Goal: Check status: Check status

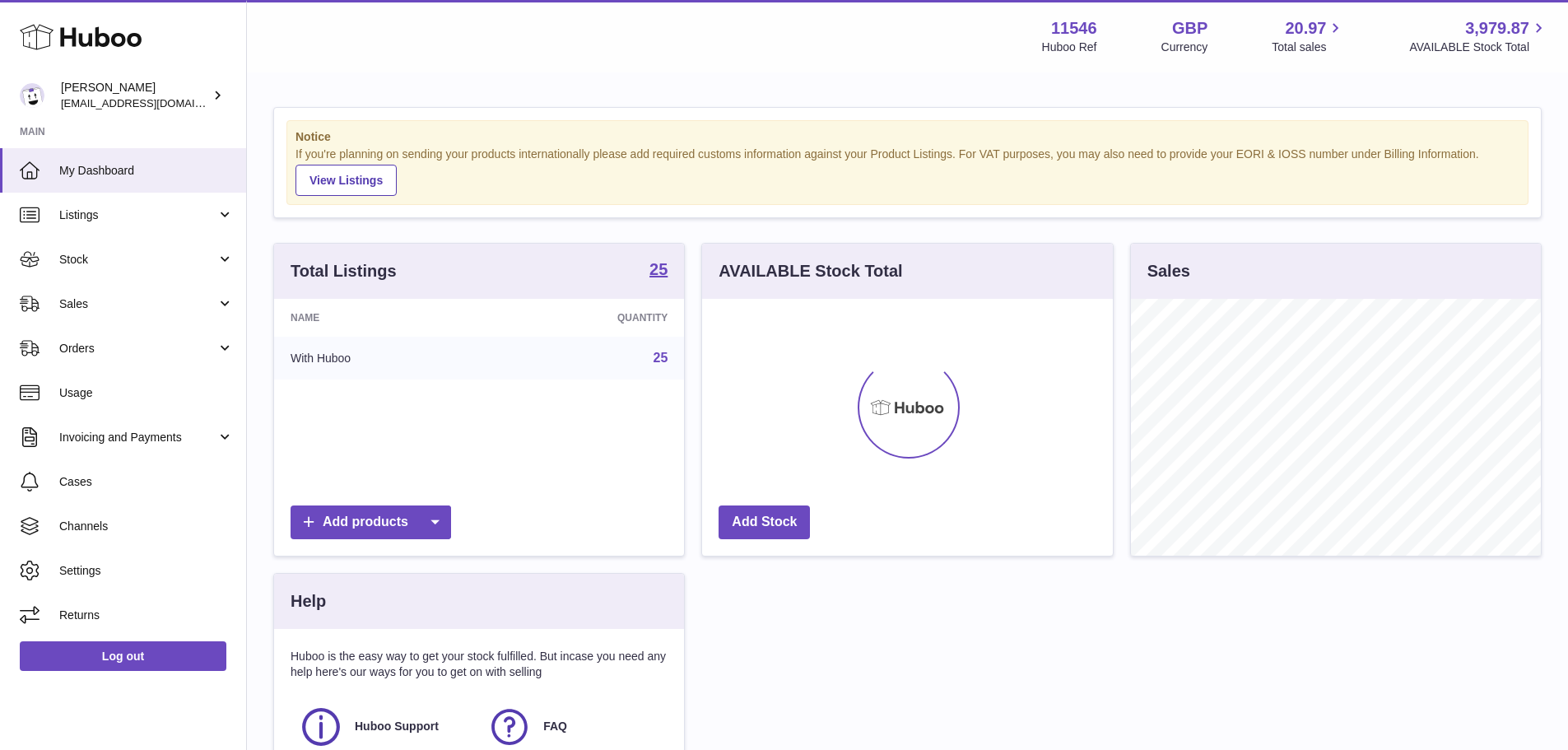
scroll to position [257, 410]
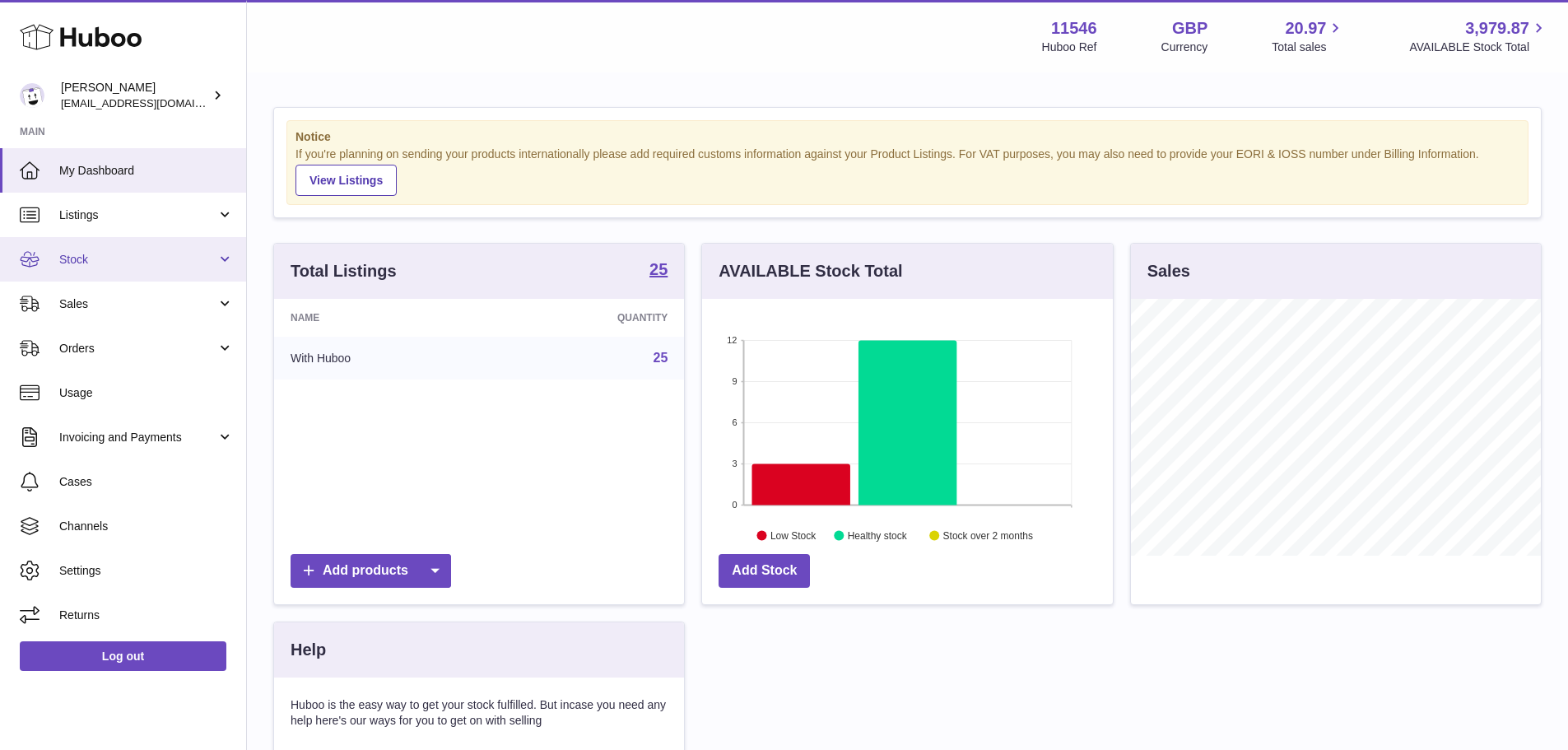
click at [143, 259] on span "Stock" at bounding box center [137, 259] width 157 height 15
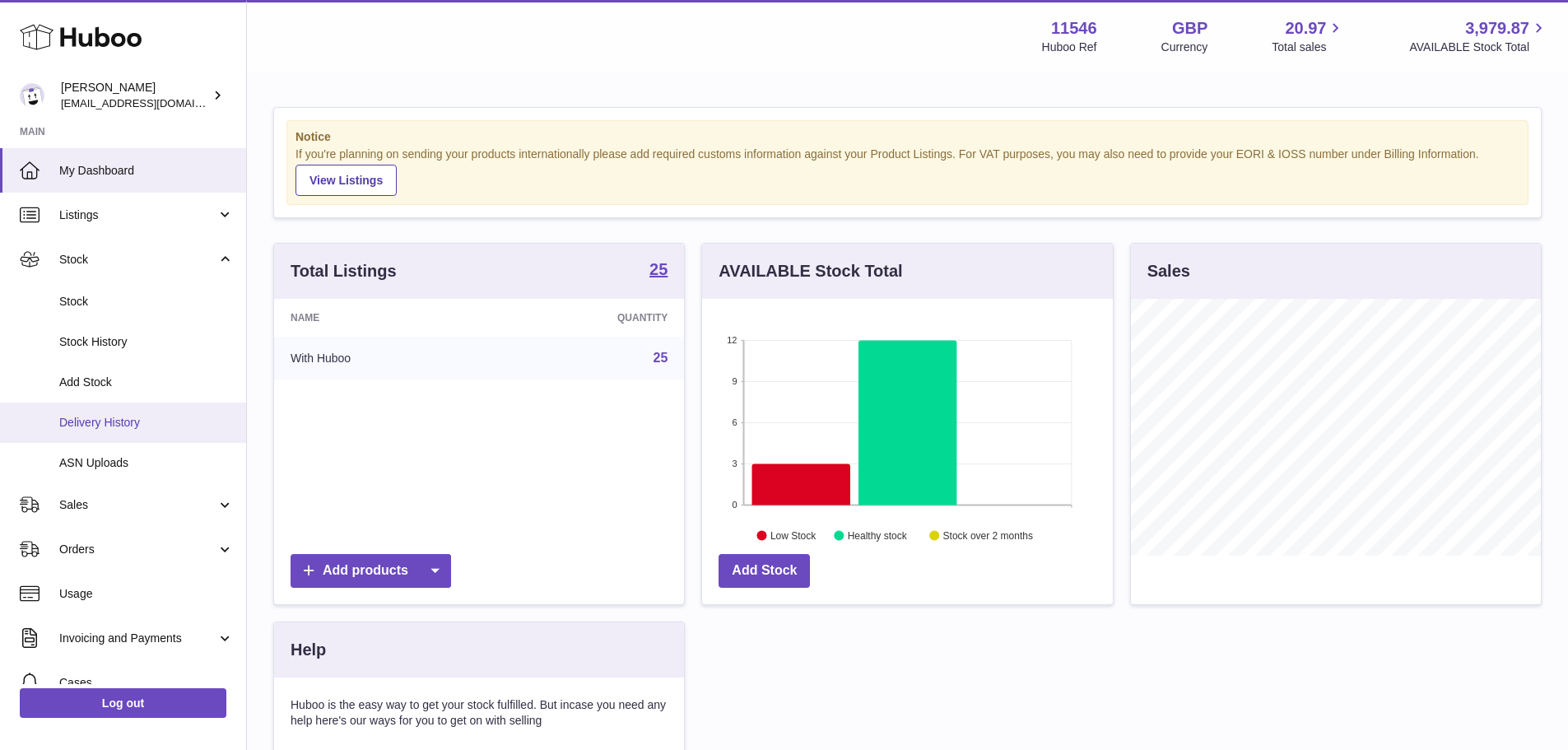
click at [129, 417] on span "Delivery History" at bounding box center [146, 423] width 174 height 15
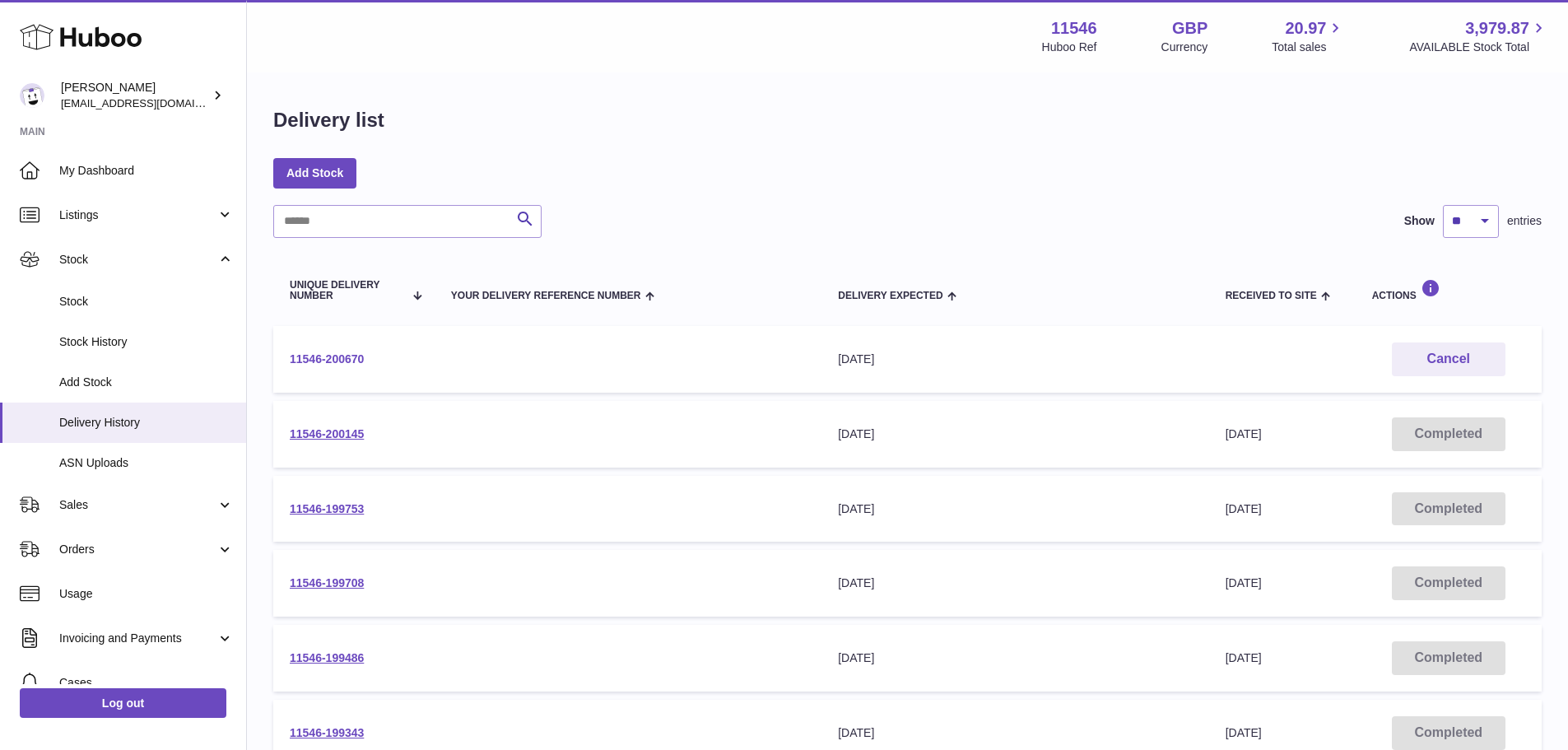
click at [344, 357] on link "11546-200670" at bounding box center [326, 358] width 74 height 13
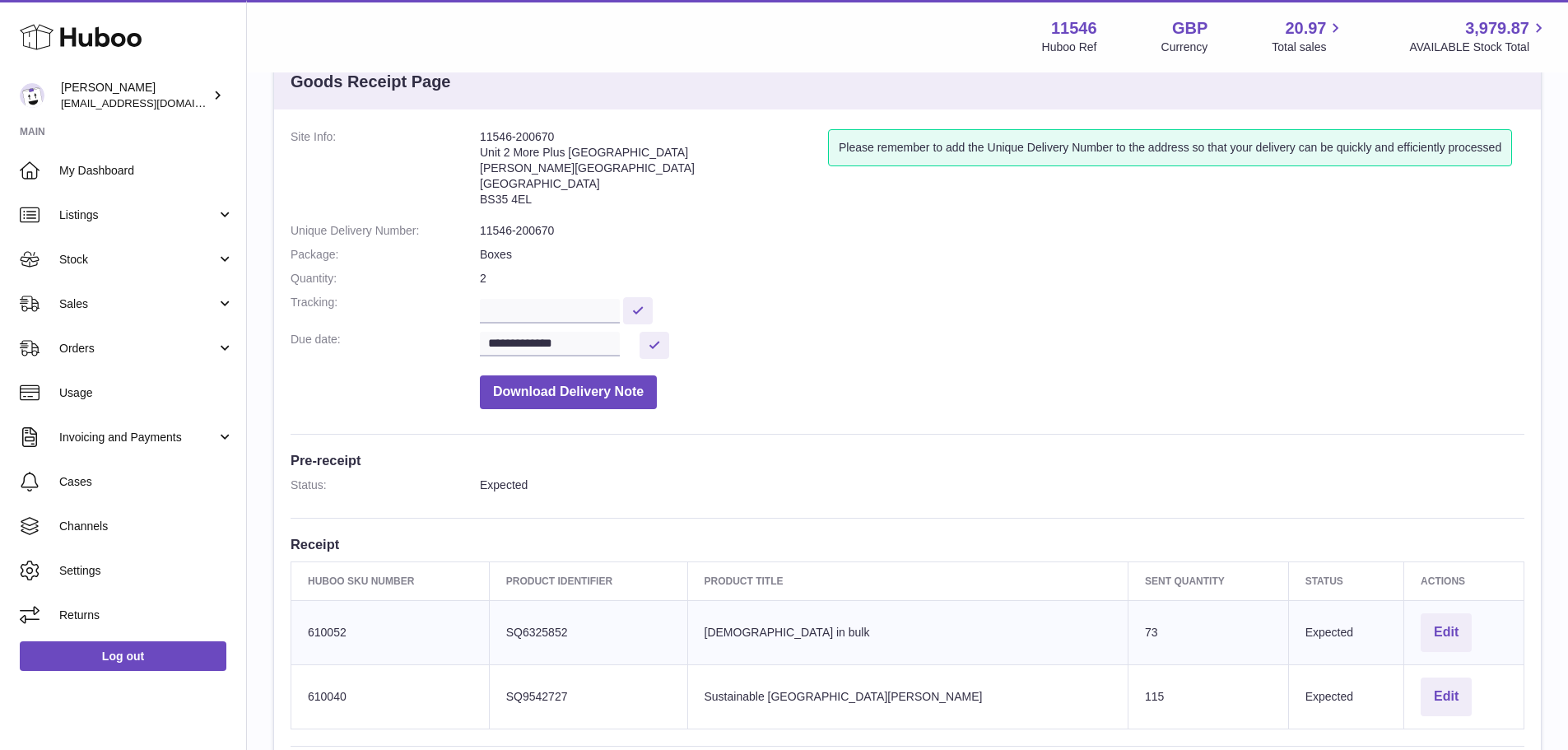
scroll to position [82, 0]
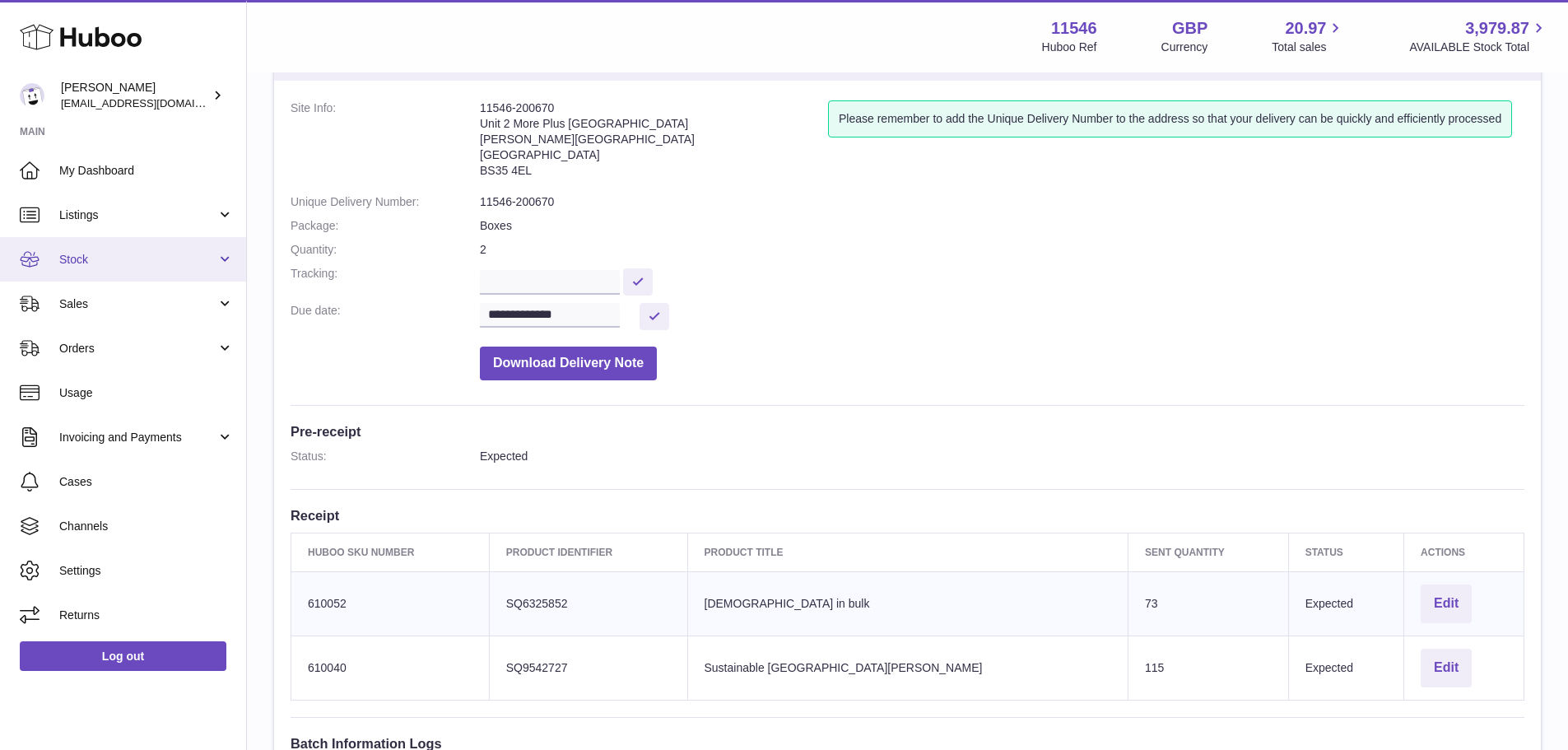
click at [124, 265] on span "Stock" at bounding box center [137, 259] width 157 height 15
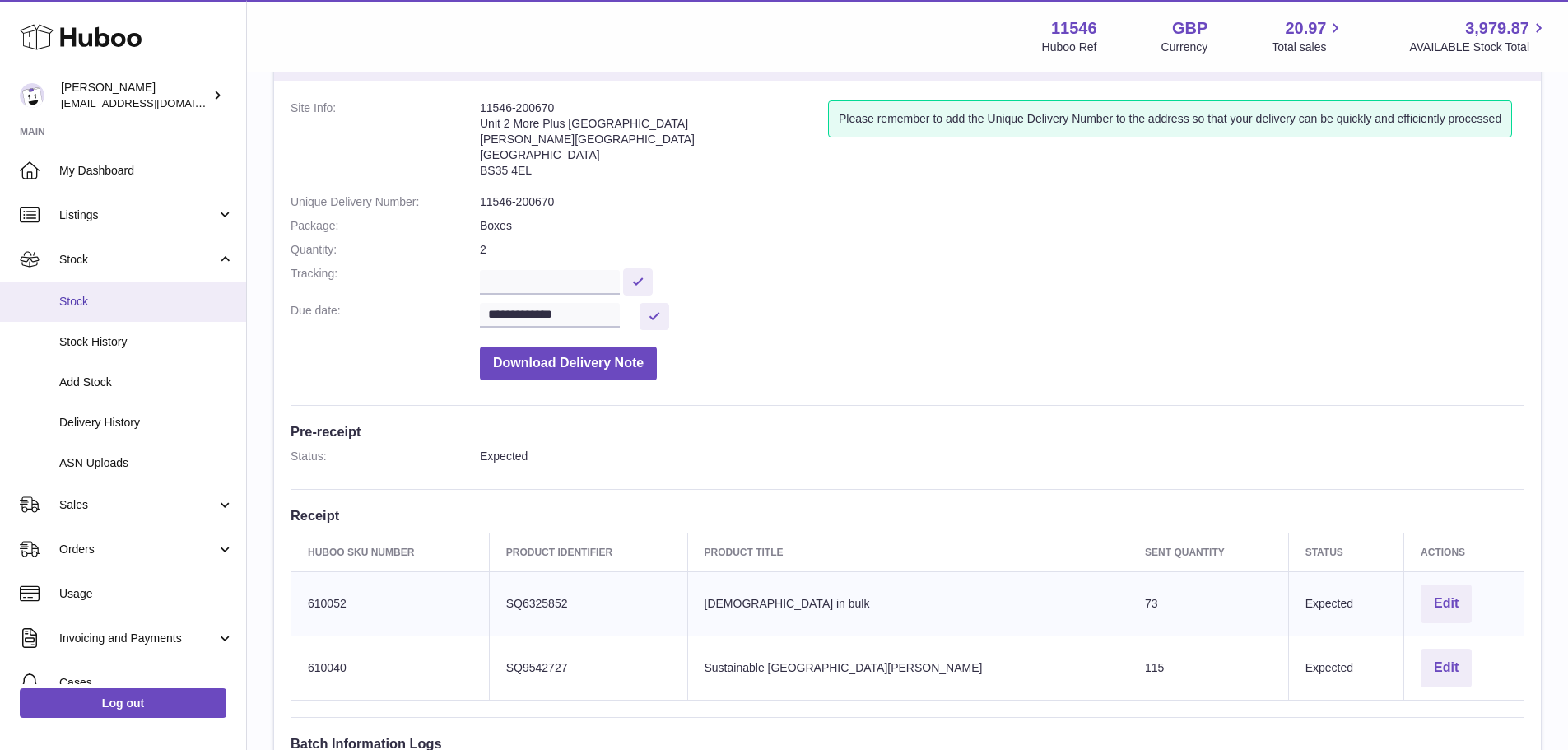
click at [110, 319] on link "Stock" at bounding box center [123, 302] width 246 height 40
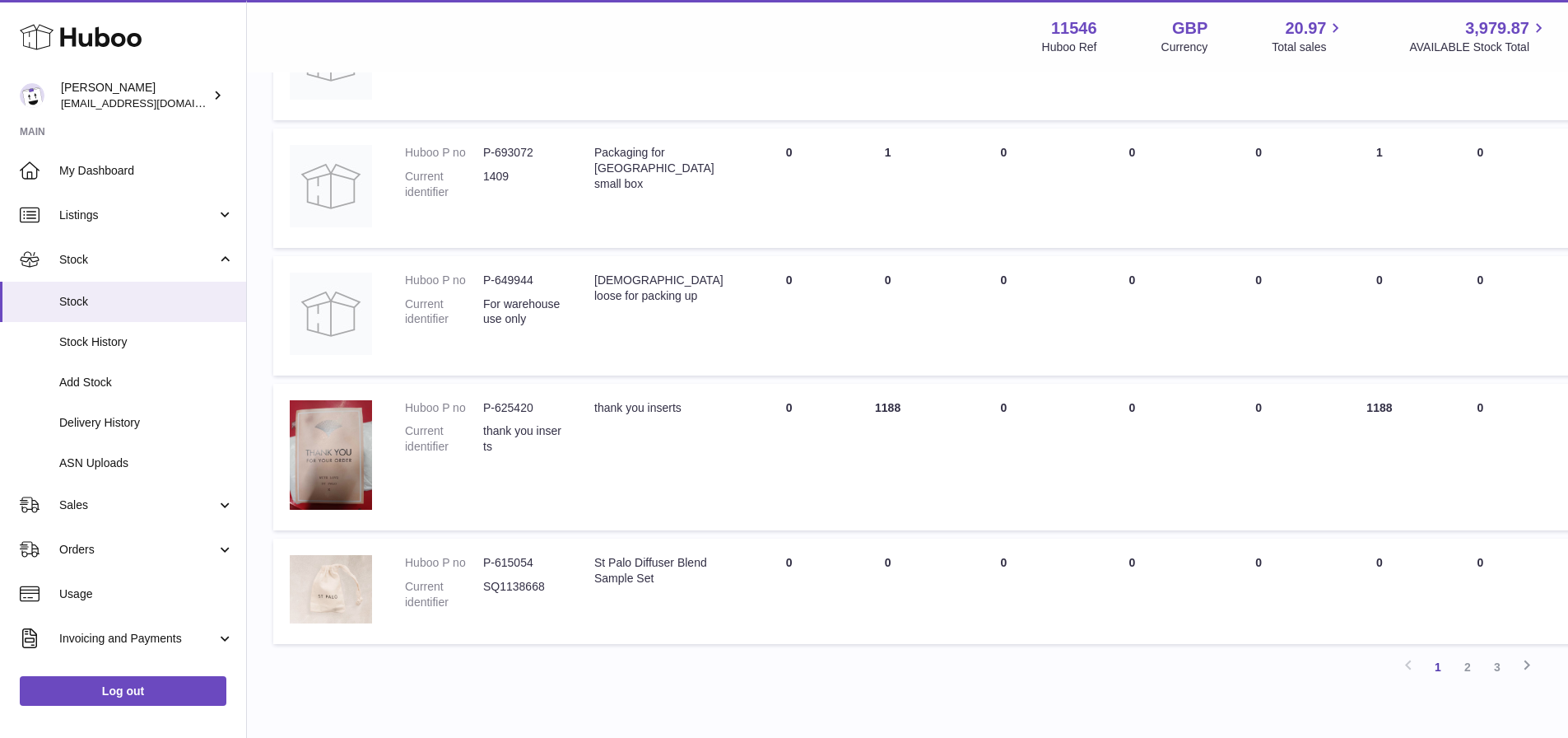
scroll to position [1070, 0]
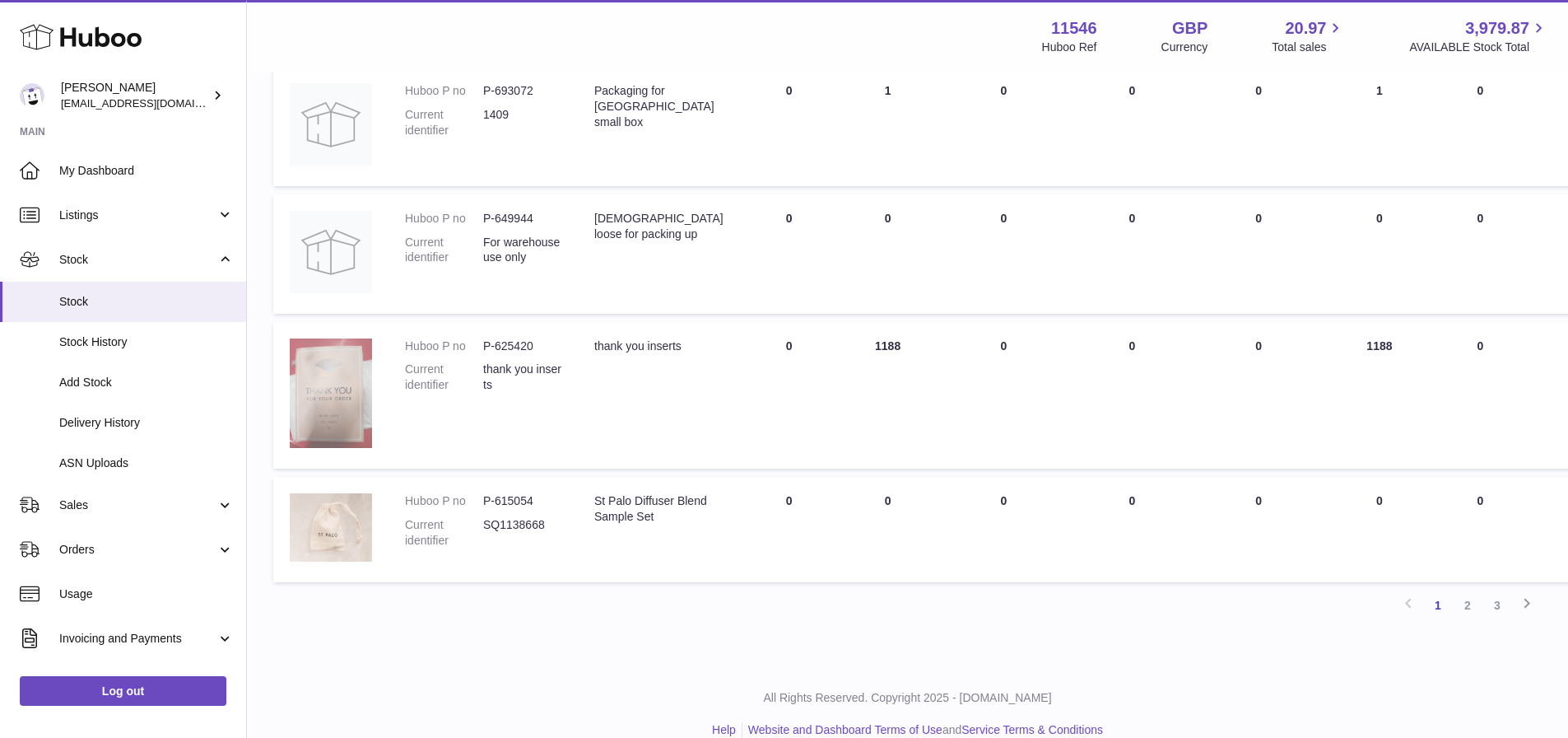
click at [348, 379] on img at bounding box center [331, 393] width 82 height 109
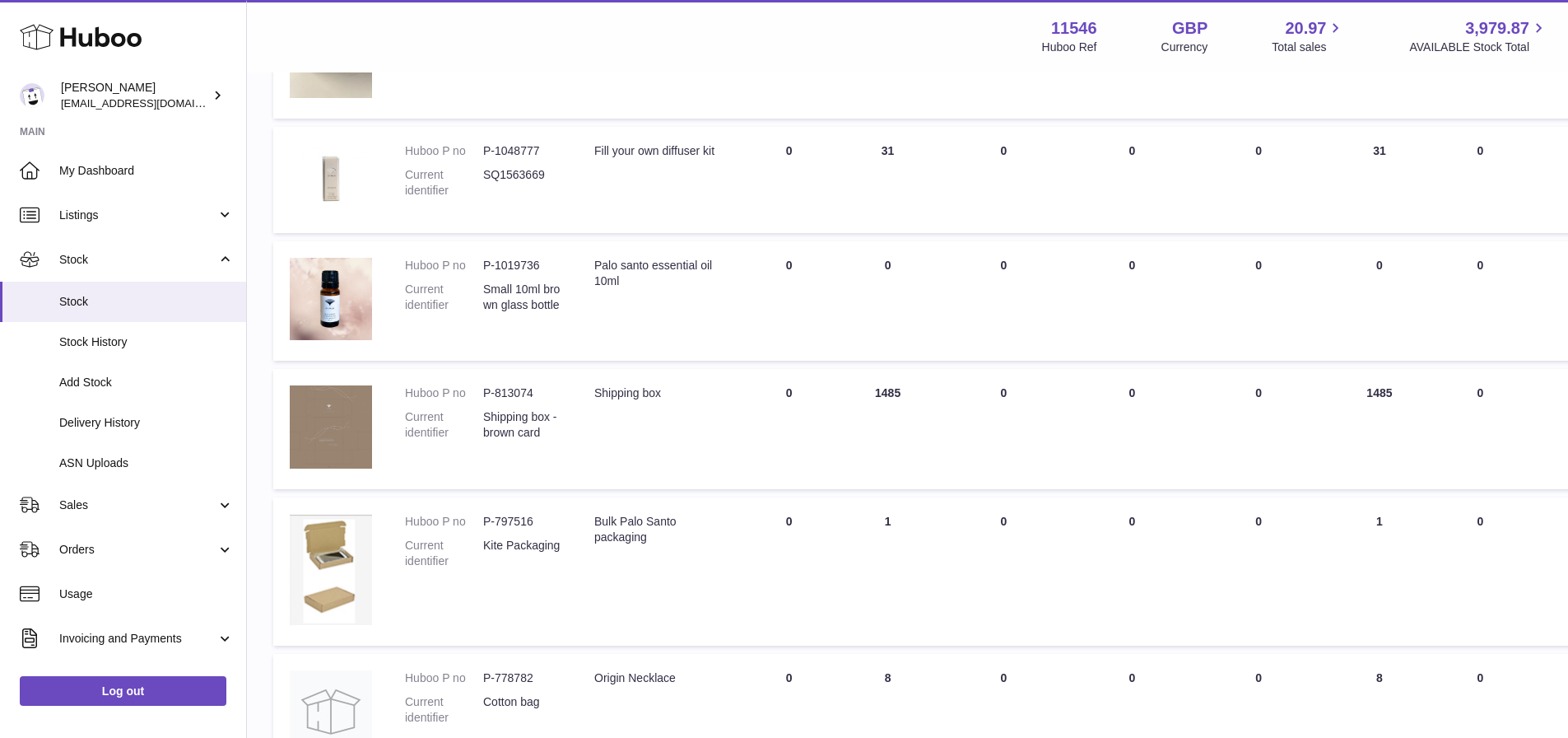
scroll to position [329, 0]
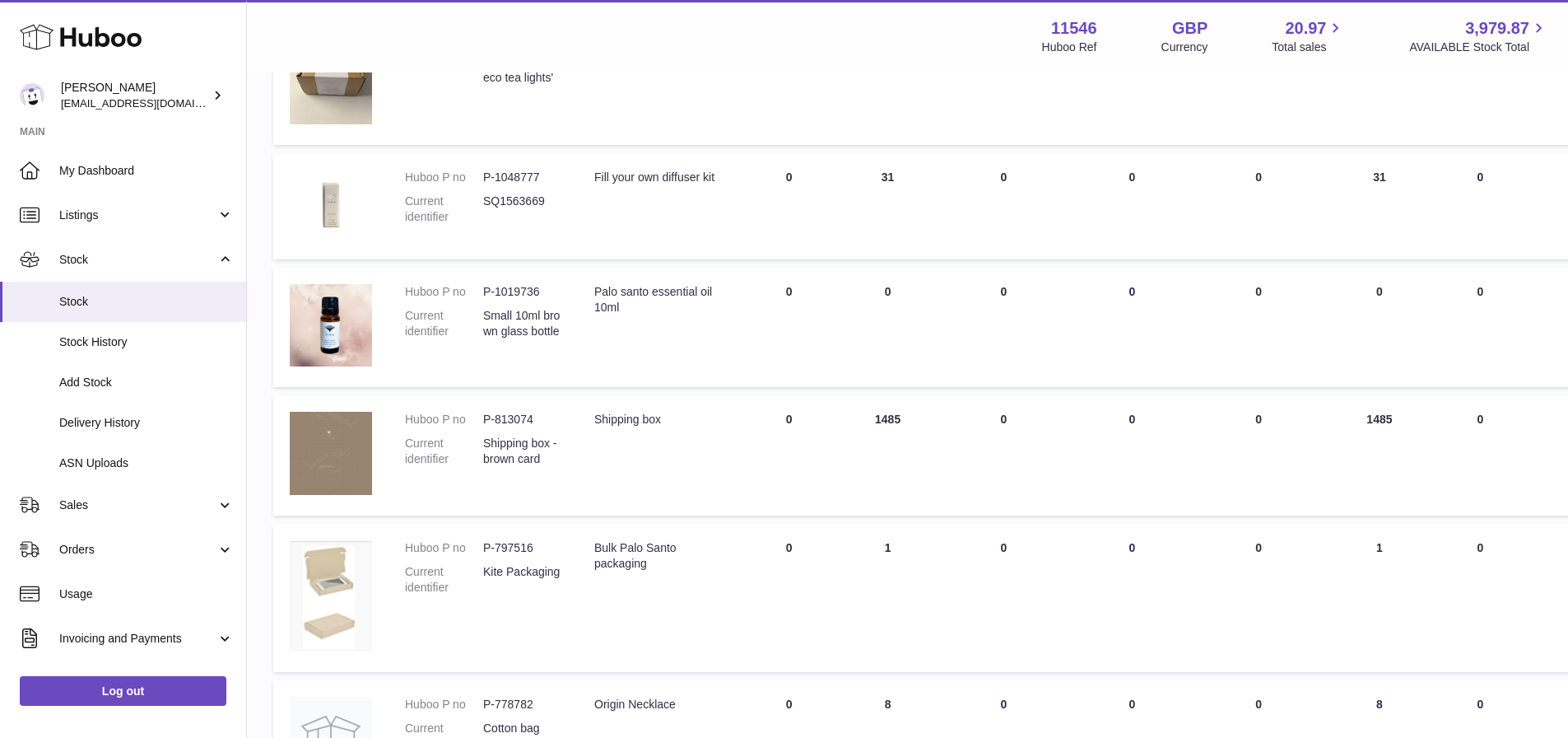
click at [334, 580] on img at bounding box center [331, 595] width 82 height 111
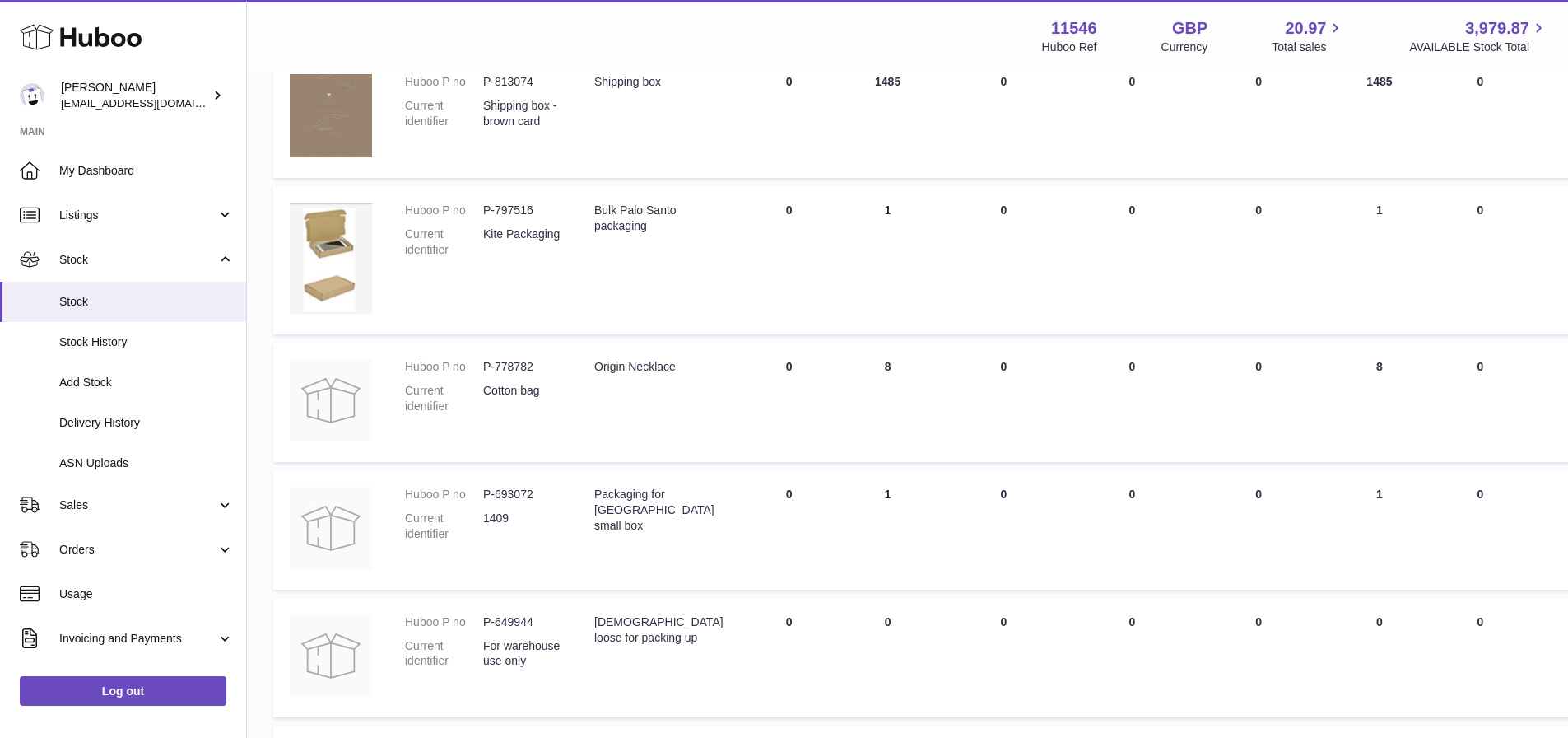
scroll to position [576, 0]
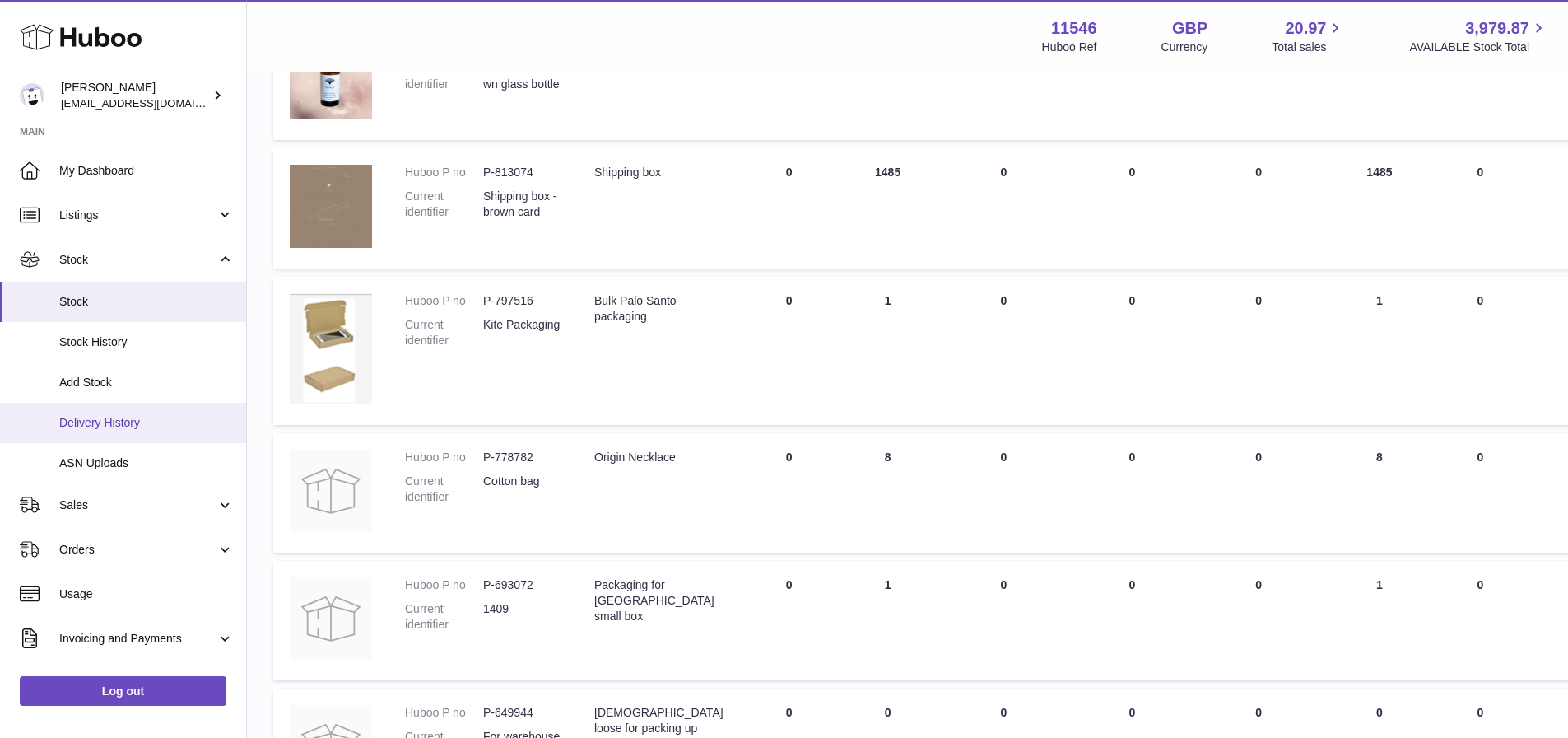
click at [149, 430] on span "Delivery History" at bounding box center [146, 423] width 174 height 15
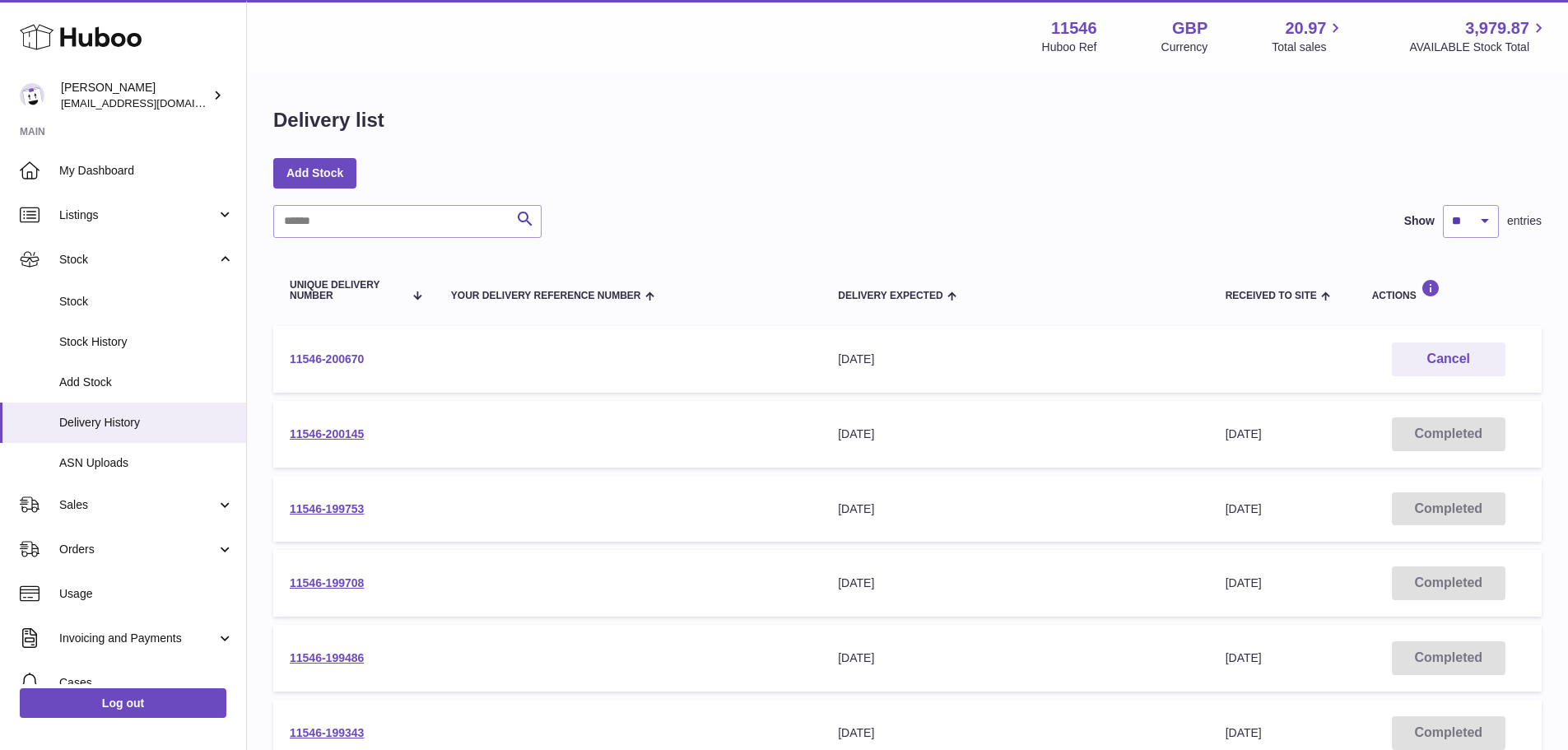
click at [335, 352] on link "11546-200670" at bounding box center [326, 358] width 74 height 13
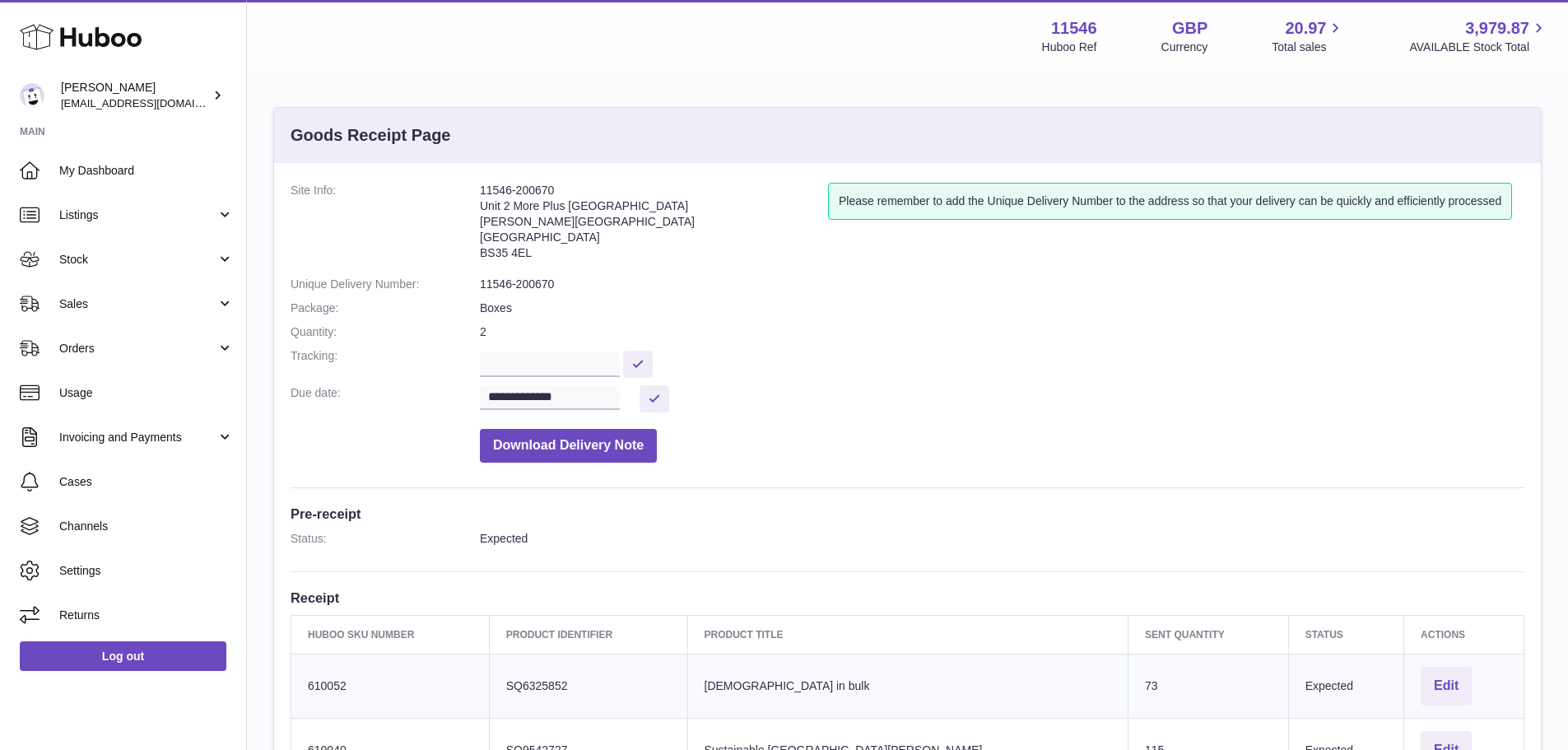
scroll to position [82, 0]
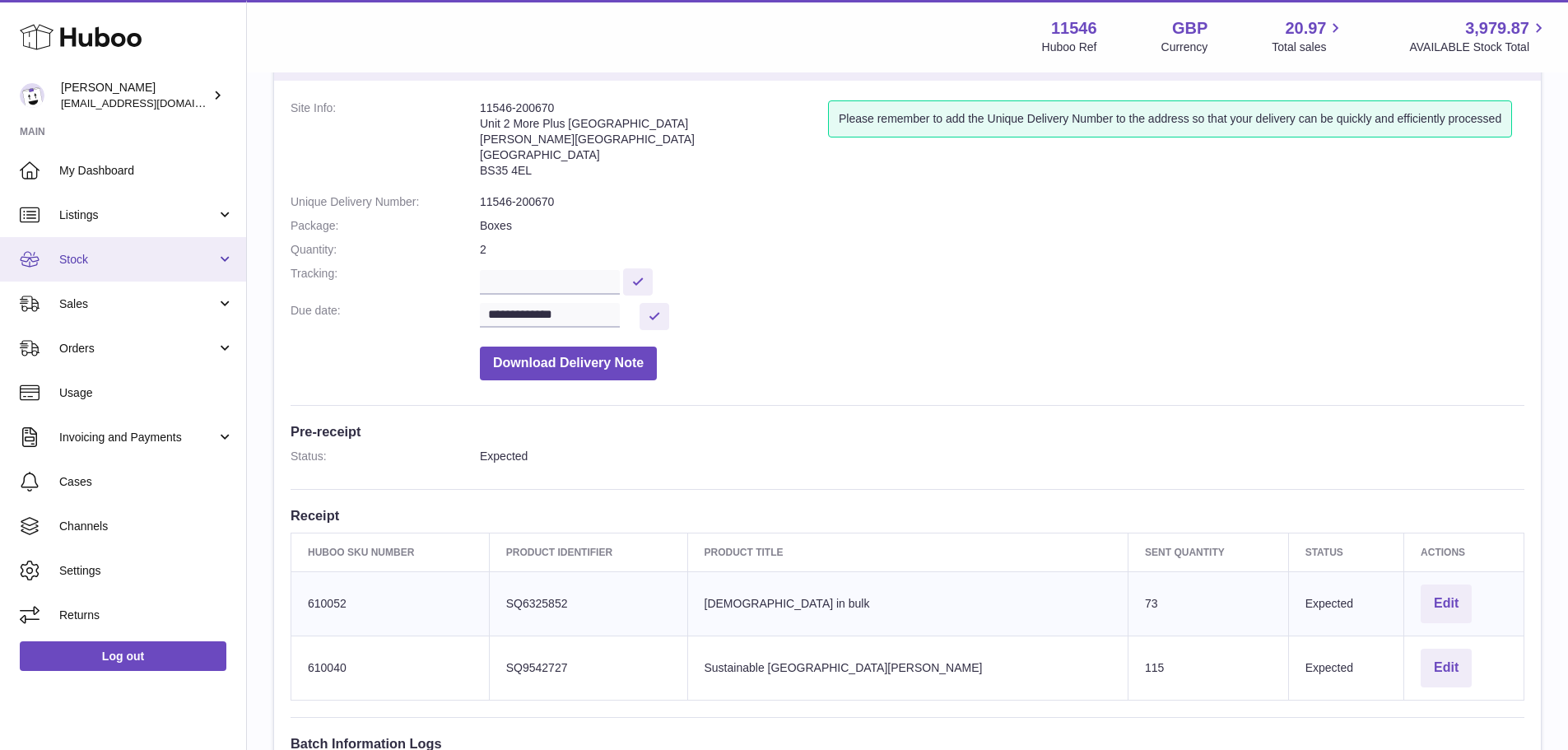
click at [117, 275] on link "Stock" at bounding box center [123, 259] width 246 height 45
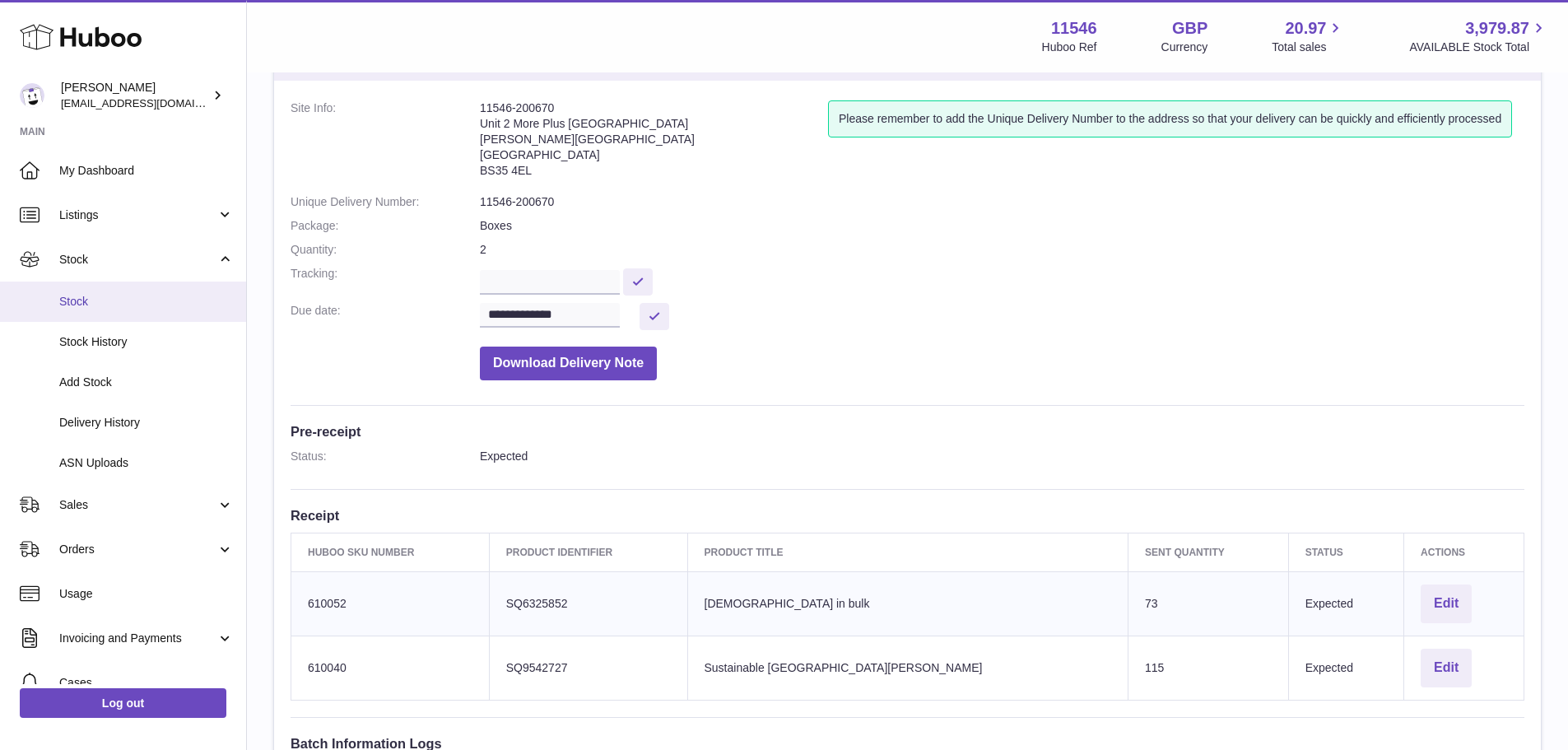
click at [116, 302] on span "Stock" at bounding box center [146, 302] width 174 height 15
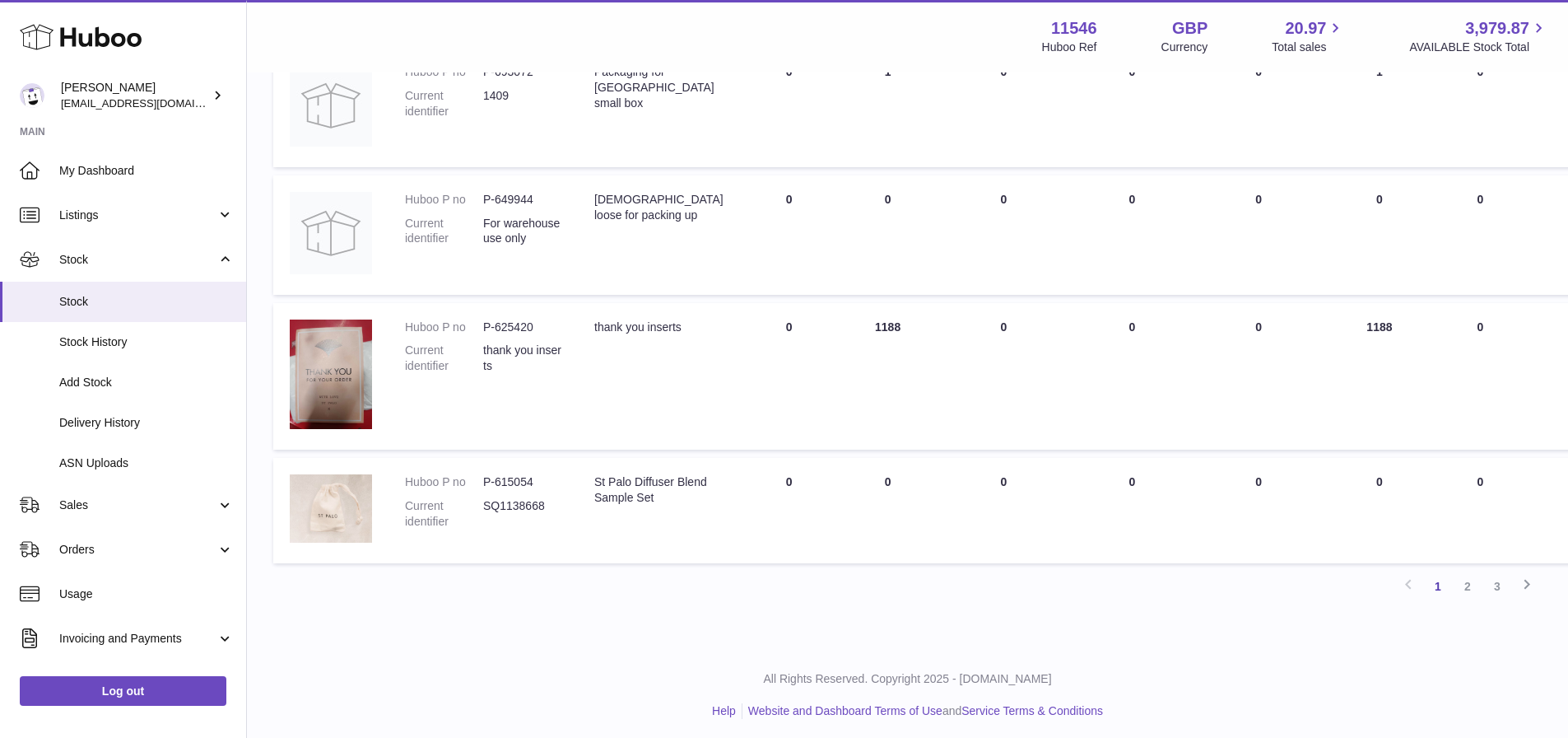
scroll to position [1095, 0]
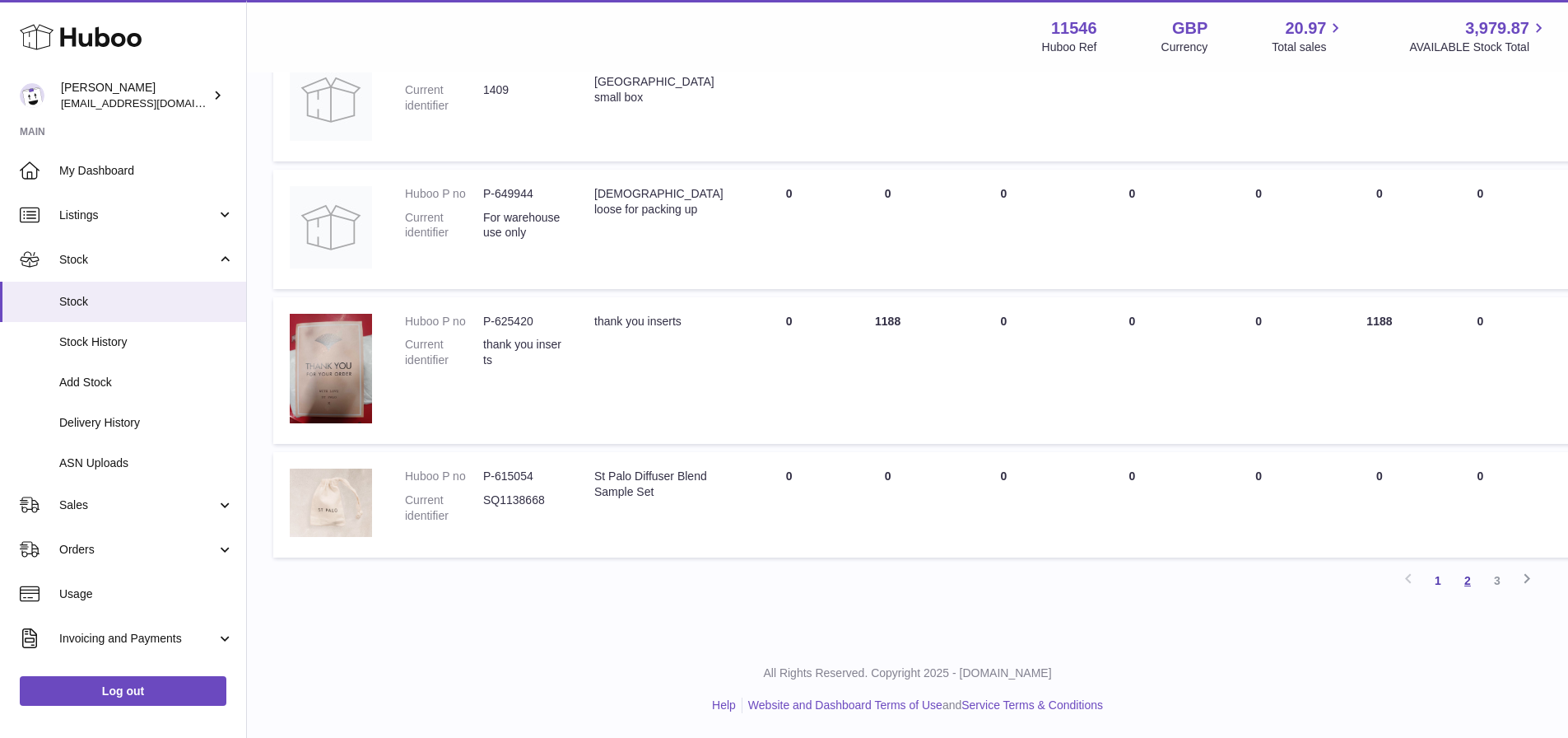
click at [1462, 578] on link "2" at bounding box center [1468, 581] width 30 height 30
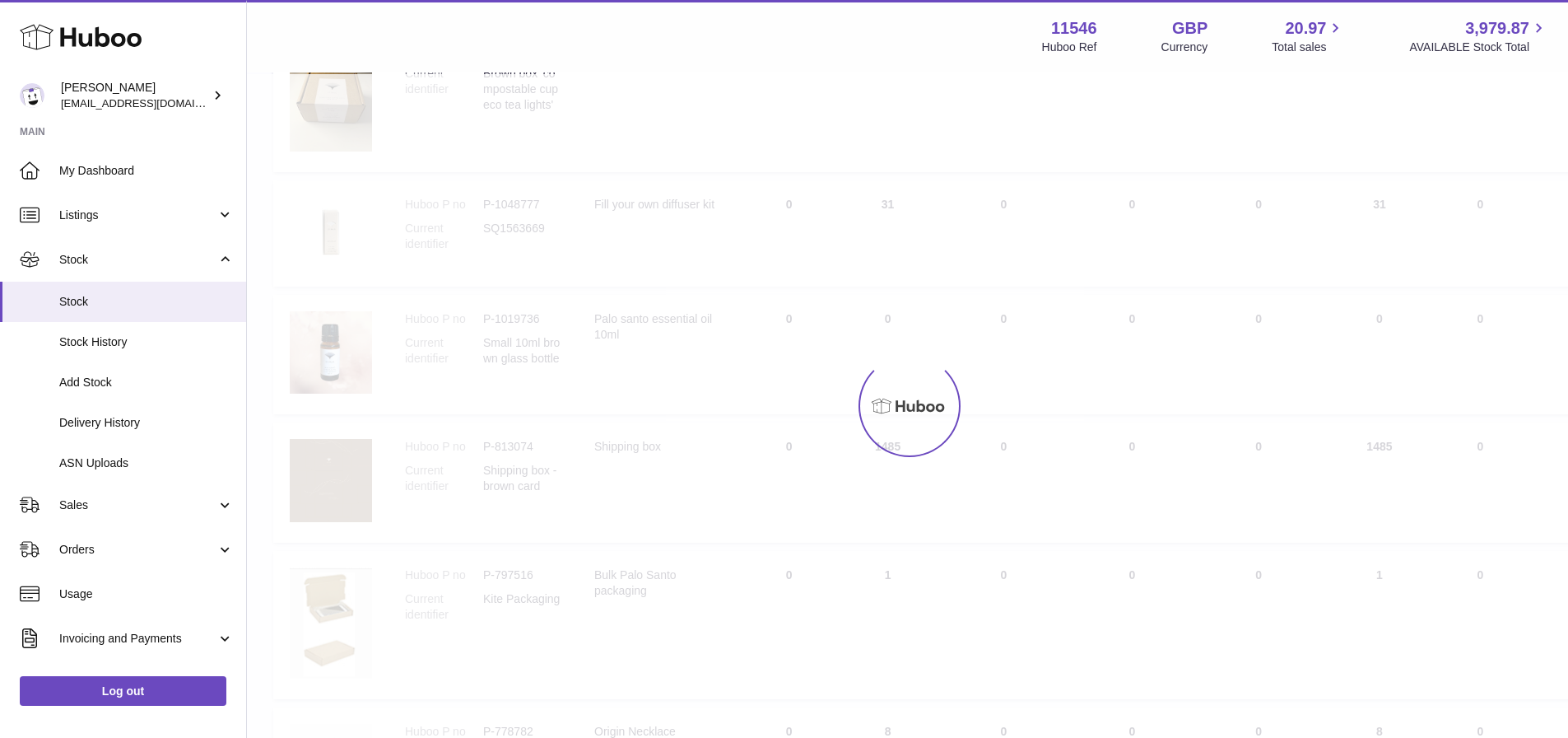
scroll to position [74, 0]
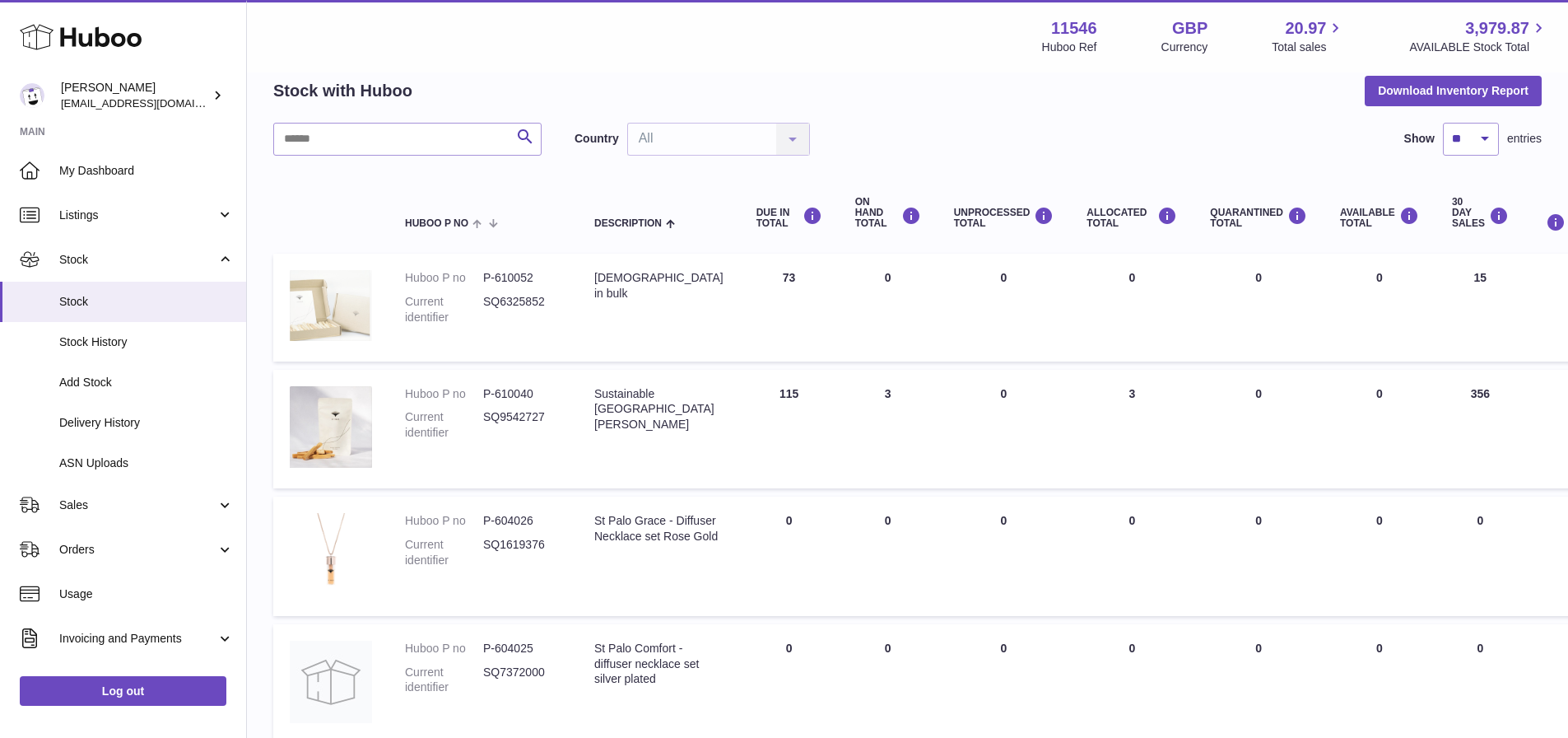
click at [300, 306] on img at bounding box center [331, 305] width 82 height 70
